Goal: Task Accomplishment & Management: Manage account settings

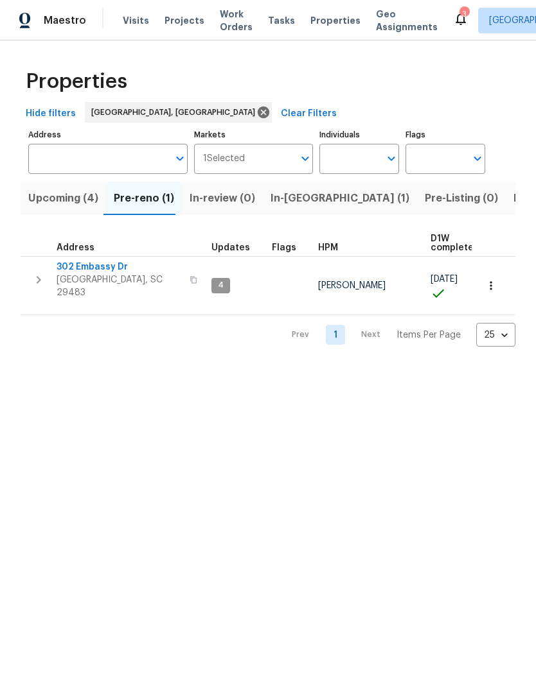
click at [81, 200] on span "Upcoming (4)" at bounding box center [63, 198] width 70 height 18
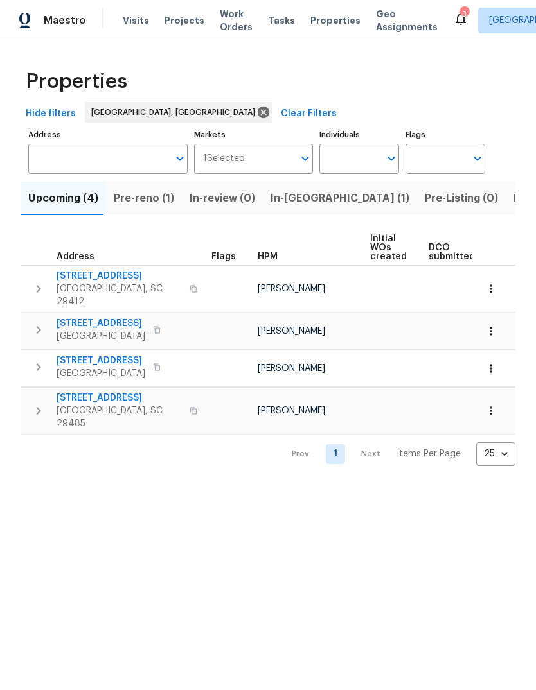
click at [322, 26] on span "Properties" at bounding box center [335, 20] width 50 height 13
click at [306, 209] on button "In-[GEOGRAPHIC_DATA] (1)" at bounding box center [340, 198] width 154 height 33
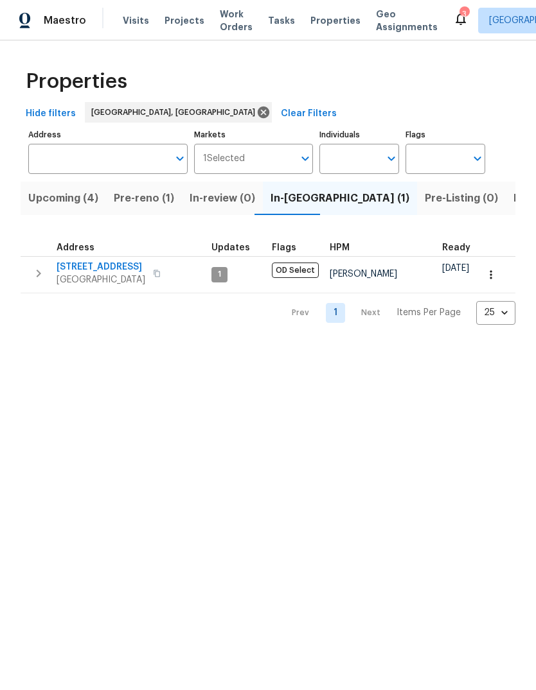
click at [116, 266] on span "[STREET_ADDRESS]" at bounding box center [101, 267] width 89 height 13
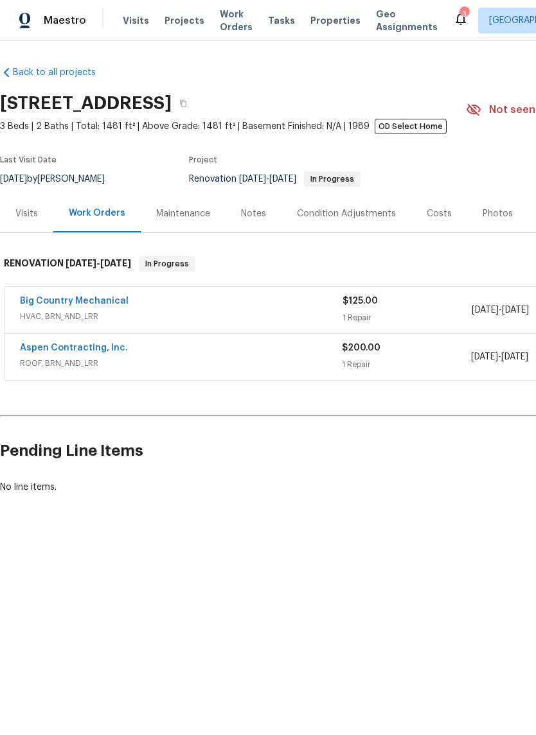
click at [115, 301] on link "Big Country Mechanical" at bounding box center [74, 301] width 109 height 9
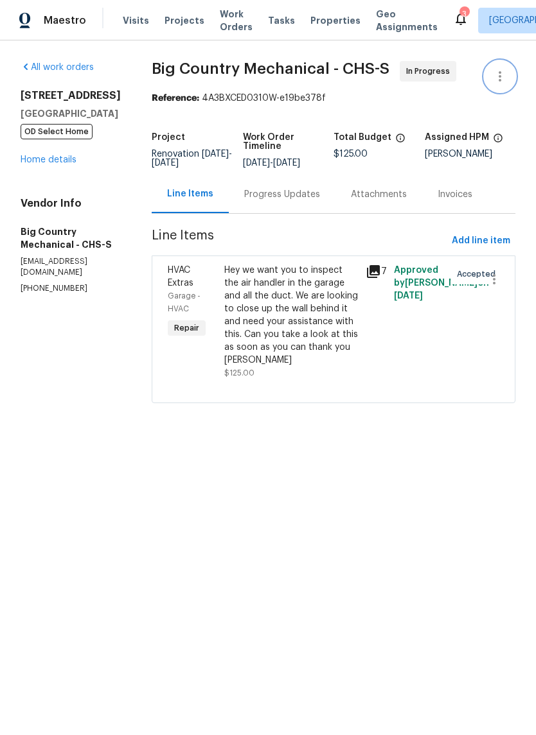
click at [505, 70] on icon "button" at bounding box center [499, 76] width 15 height 15
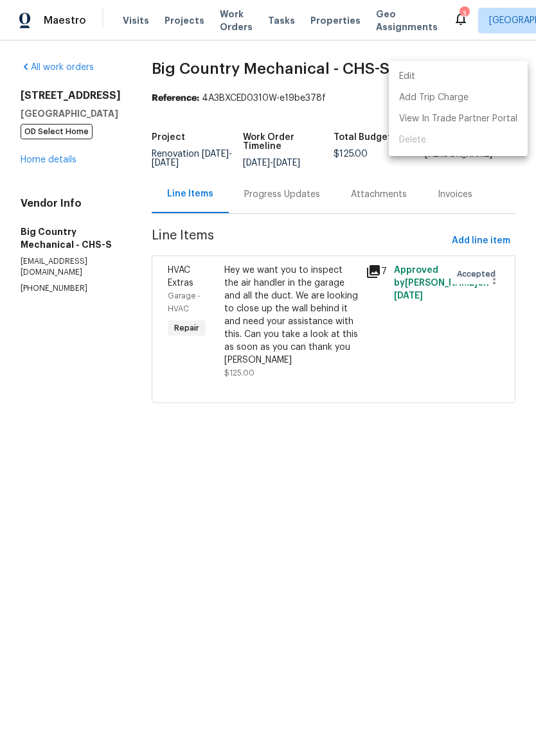
click at [484, 76] on li "Edit" at bounding box center [458, 76] width 139 height 21
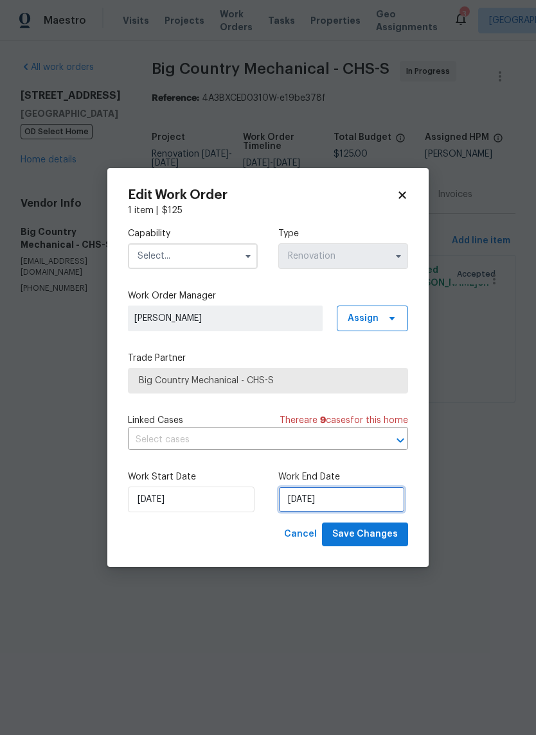
click at [347, 501] on input "9/22/2025" at bounding box center [341, 500] width 127 height 26
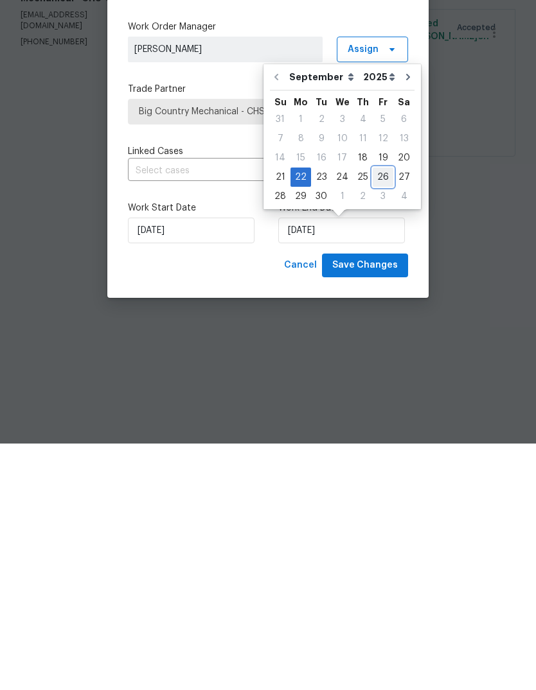
click at [383, 415] on div "26" at bounding box center [383, 424] width 21 height 18
type input "9/26/2025"
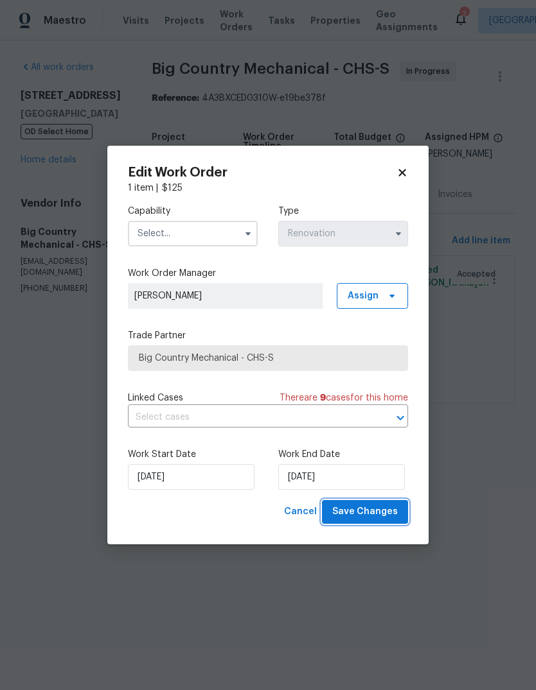
click at [379, 516] on span "Save Changes" at bounding box center [365, 512] width 66 height 16
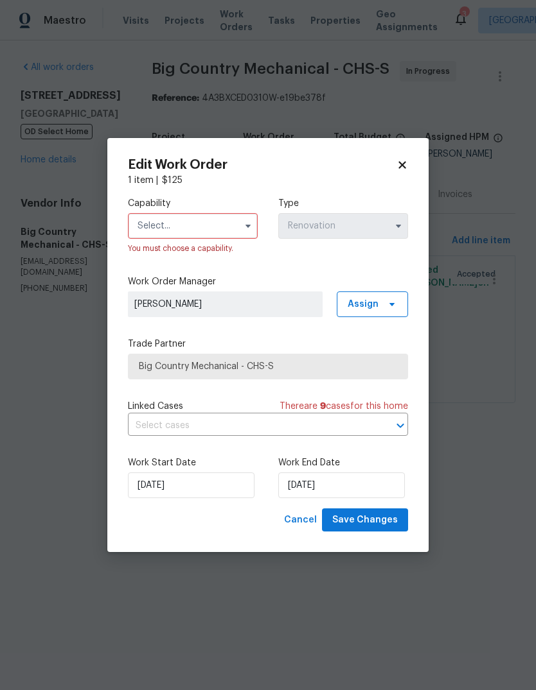
click at [246, 238] on input "text" at bounding box center [193, 226] width 130 height 26
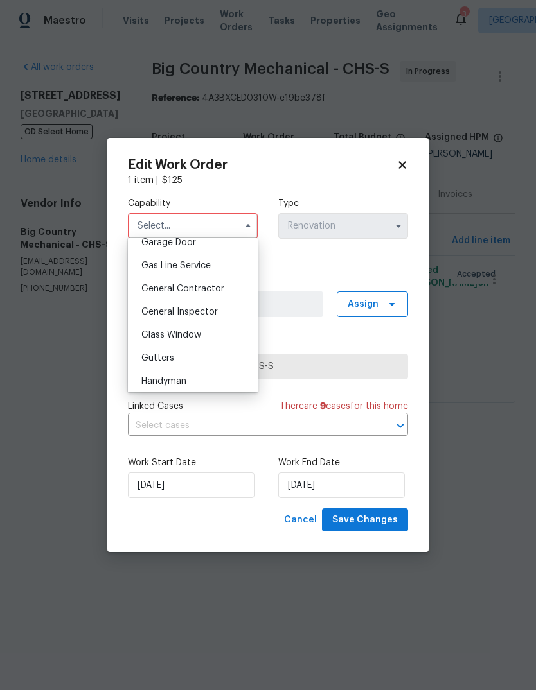
scroll to position [705, 0]
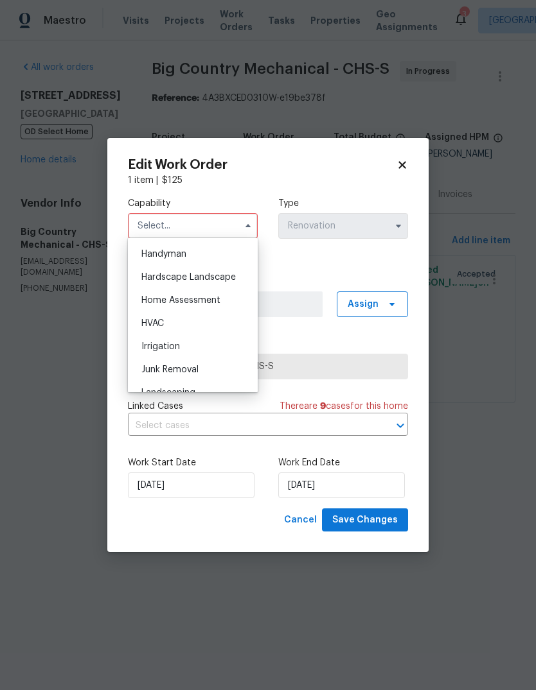
click at [213, 322] on div "HVAC" at bounding box center [192, 323] width 123 height 23
type input "HVAC"
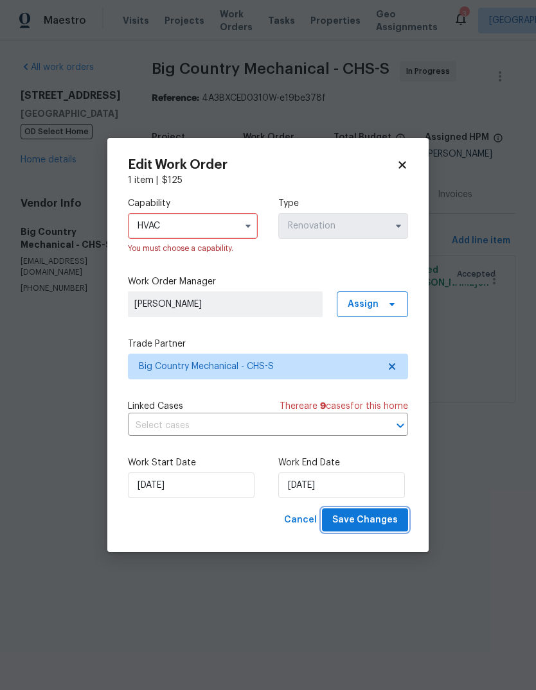
click at [382, 530] on button "Save Changes" at bounding box center [365, 521] width 86 height 24
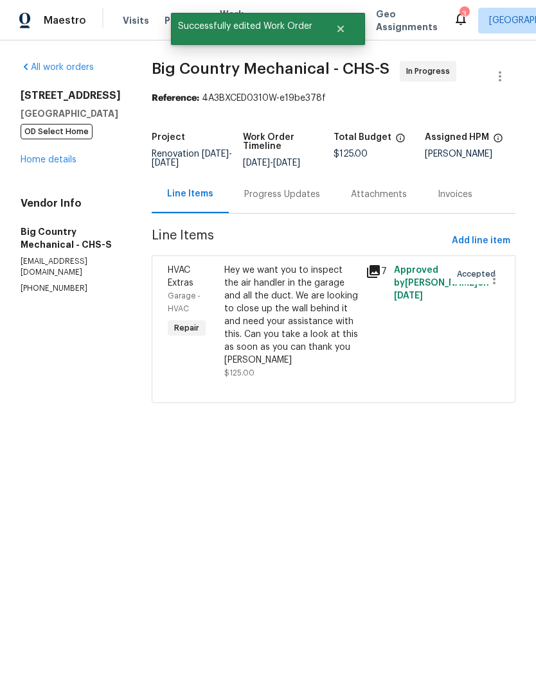
click at [285, 206] on div "Progress Updates" at bounding box center [282, 194] width 107 height 38
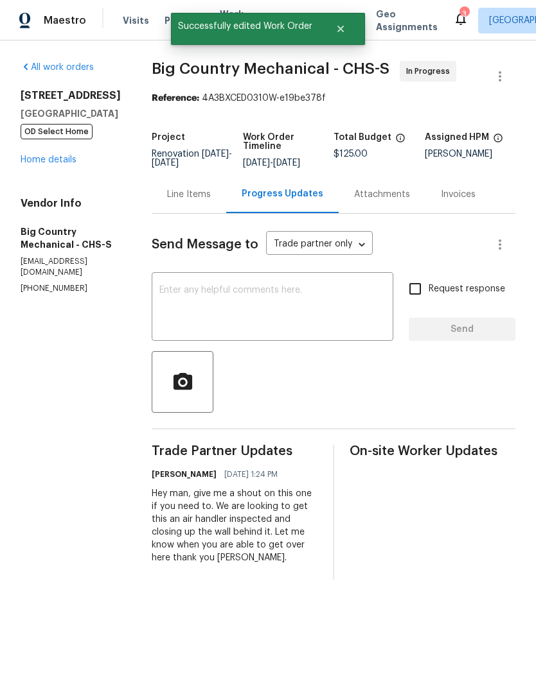
click at [68, 188] on div "All work orders 152 Blue Ridge Trl North Charleston, SC 29418 OD Select Home Ho…" at bounding box center [71, 177] width 100 height 233
click at [96, 166] on div "152 Blue Ridge Trl North Charleston, SC 29418 OD Select Home Home details" at bounding box center [71, 127] width 100 height 77
click at [71, 164] on link "Home details" at bounding box center [49, 159] width 56 height 9
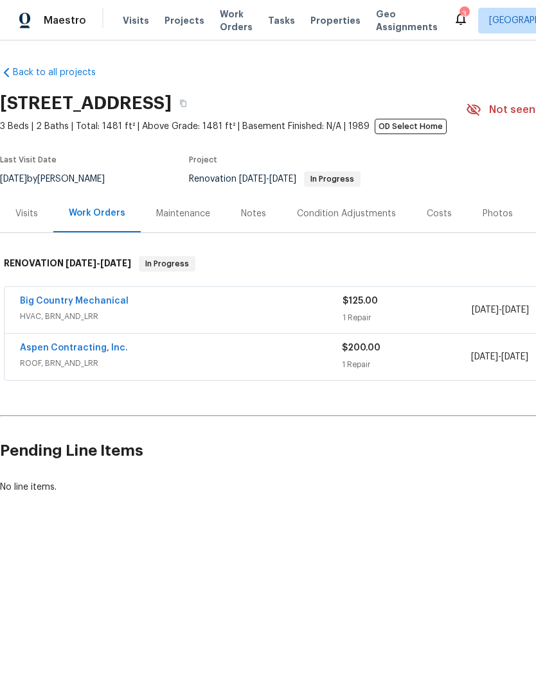
click at [317, 11] on div "Visits Projects Work Orders Tasks Properties Geo Assignments" at bounding box center [288, 21] width 330 height 26
click at [329, 15] on span "Properties" at bounding box center [335, 20] width 50 height 13
